Goal: Information Seeking & Learning: Learn about a topic

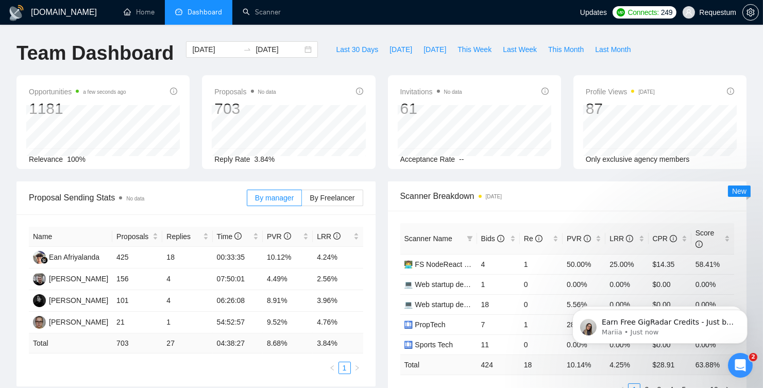
click at [745, 365] on icon "Open Intercom Messenger" at bounding box center [739, 364] width 17 height 17
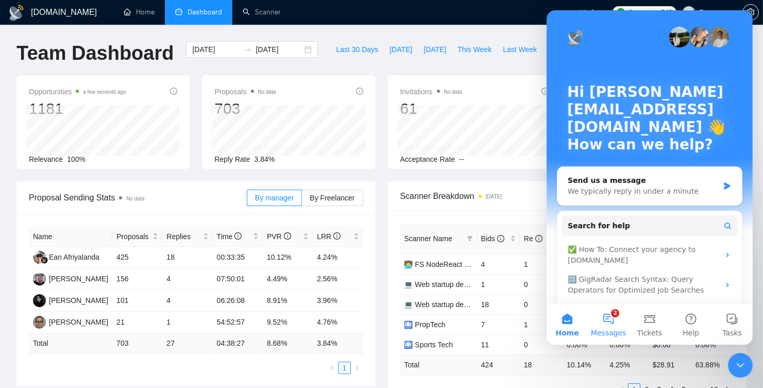
click at [609, 323] on button "2 Messages" at bounding box center [607, 323] width 41 height 41
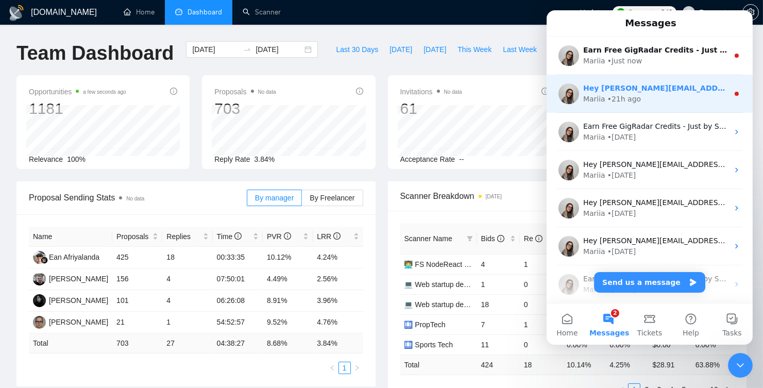
click at [619, 105] on div "Hey [PERSON_NAME][EMAIL_ADDRESS][DOMAIN_NAME], Looks like your Upwork agency Re…" at bounding box center [649, 94] width 206 height 38
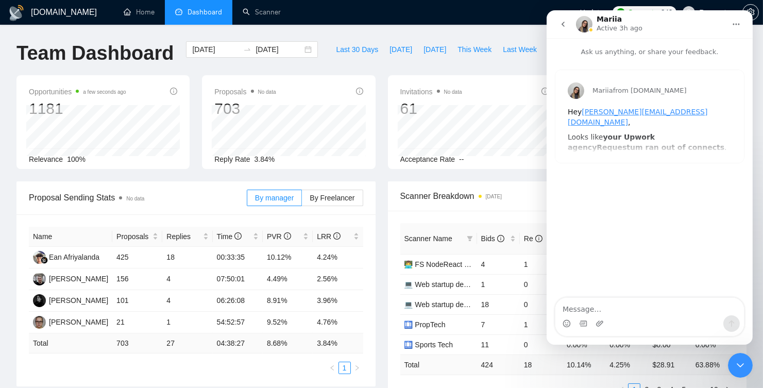
click at [610, 133] on b "your Upwork agency" at bounding box center [610, 142] width 87 height 19
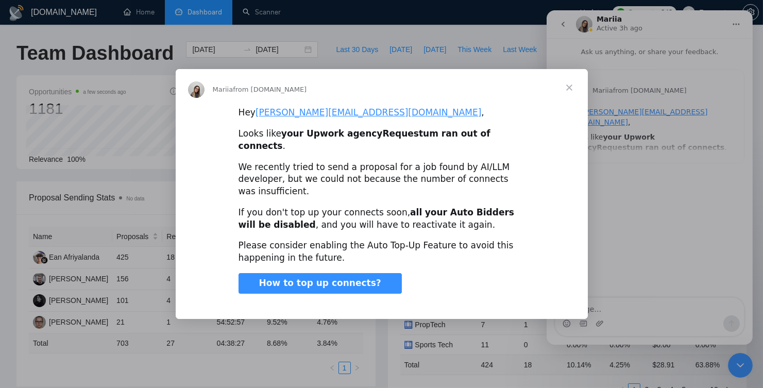
click at [571, 100] on span "Close" at bounding box center [569, 87] width 37 height 37
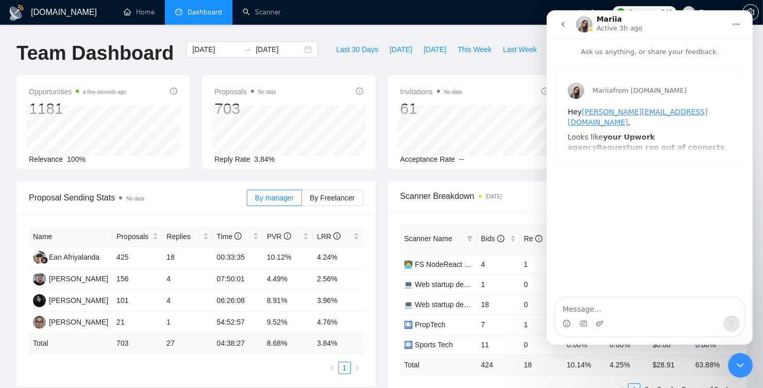
click at [568, 28] on button "go back" at bounding box center [563, 24] width 20 height 20
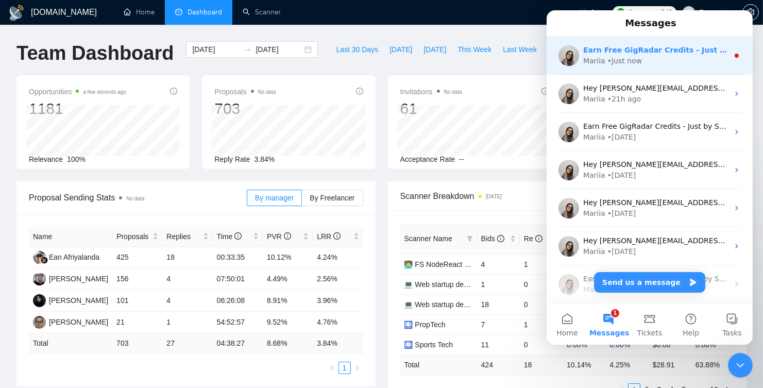
click at [632, 61] on div "• Just now" at bounding box center [624, 61] width 35 height 11
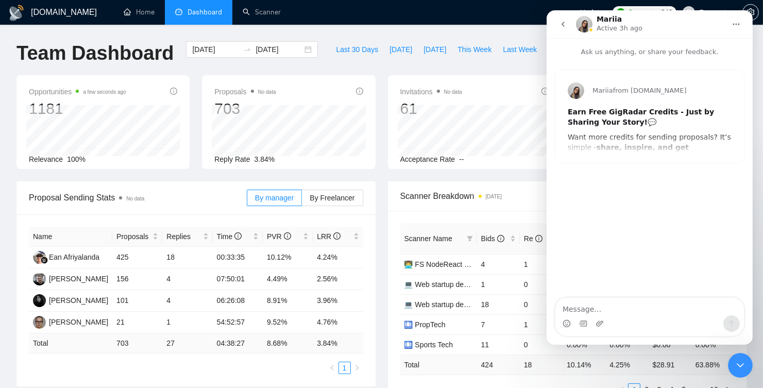
click at [633, 142] on div "Mariia from [DOMAIN_NAME] Earn Free GigRadar Credits - Just by Sharing Your Sto…" at bounding box center [649, 116] width 188 height 93
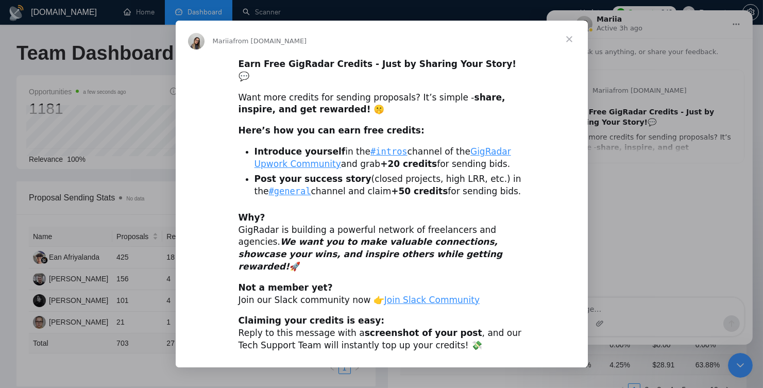
click at [573, 58] on span "Close" at bounding box center [569, 39] width 37 height 37
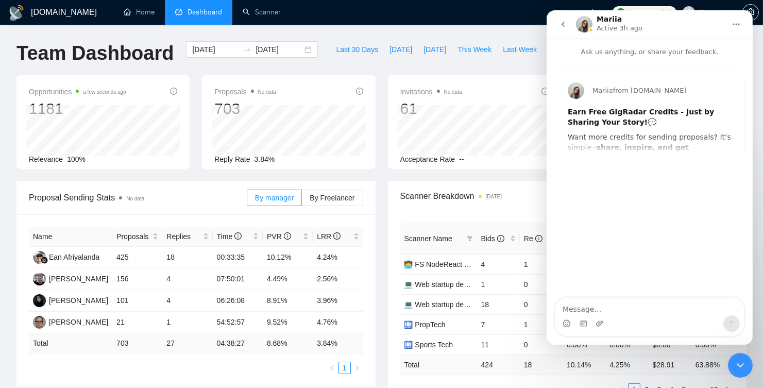
click at [563, 30] on button "go back" at bounding box center [563, 24] width 20 height 20
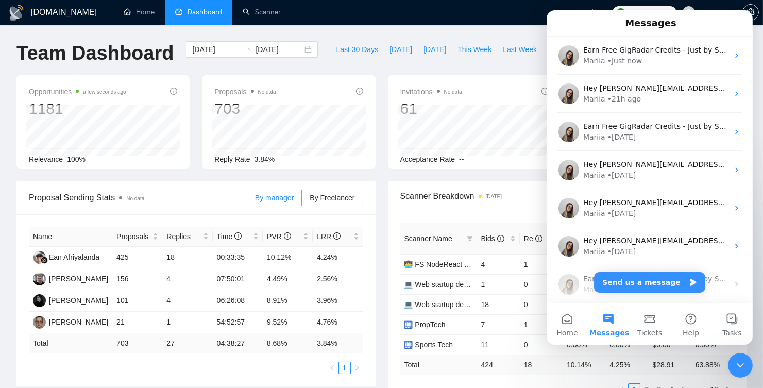
click at [732, 368] on div "Close Intercom Messenger" at bounding box center [739, 364] width 25 height 25
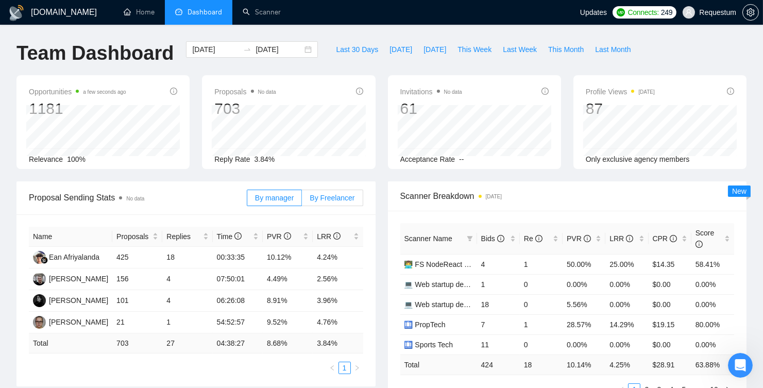
click at [318, 198] on span "By Freelancer" at bounding box center [332, 198] width 45 height 8
click at [302, 200] on input "By Freelancer" at bounding box center [302, 200] width 0 height 0
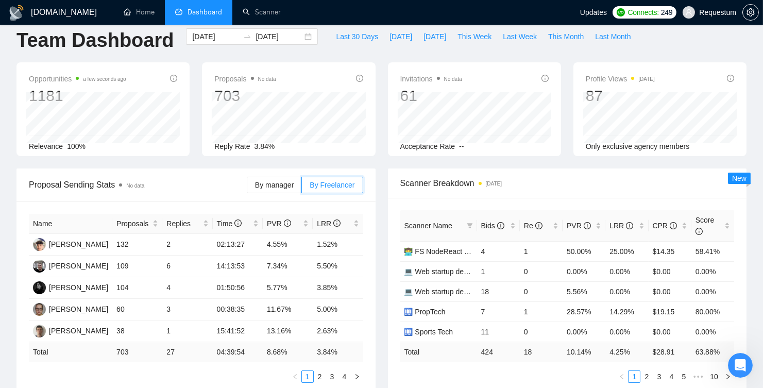
scroll to position [14, 0]
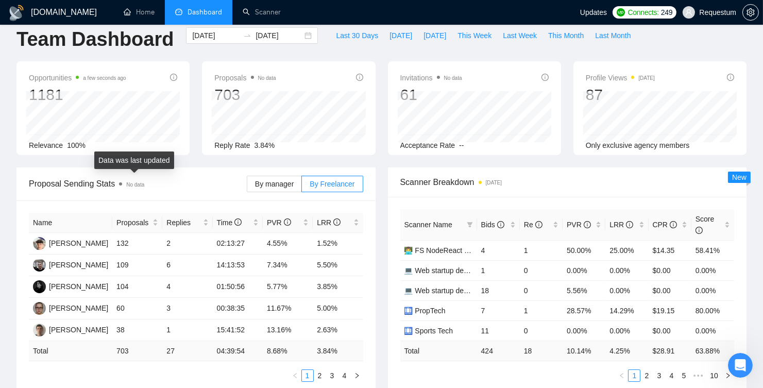
click at [129, 184] on span "No data" at bounding box center [135, 185] width 18 height 6
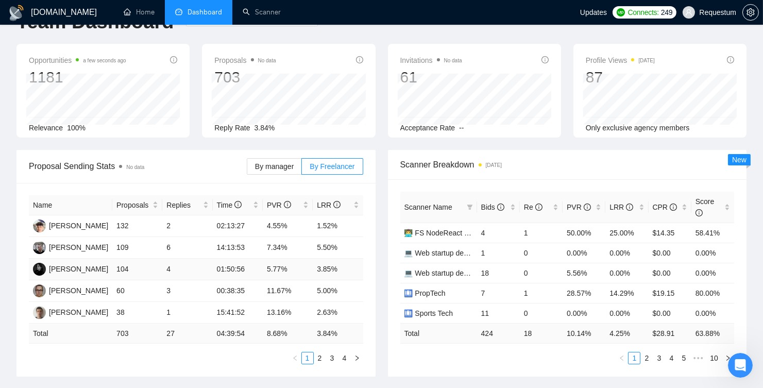
scroll to position [33, 0]
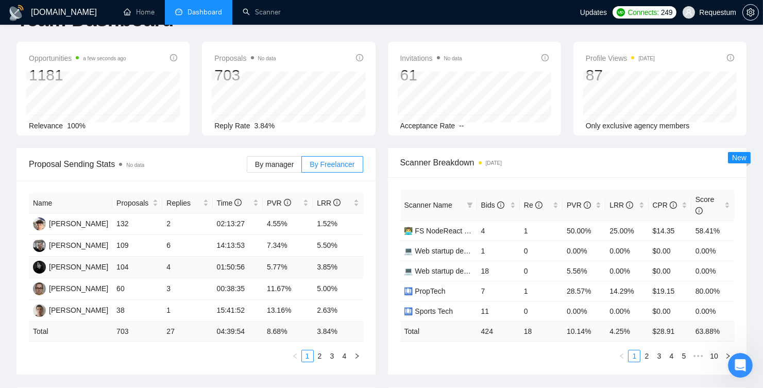
click at [124, 265] on td "104" at bounding box center [137, 267] width 50 height 22
click at [168, 287] on td "3" at bounding box center [187, 289] width 50 height 22
click at [168, 308] on td "1" at bounding box center [187, 311] width 50 height 22
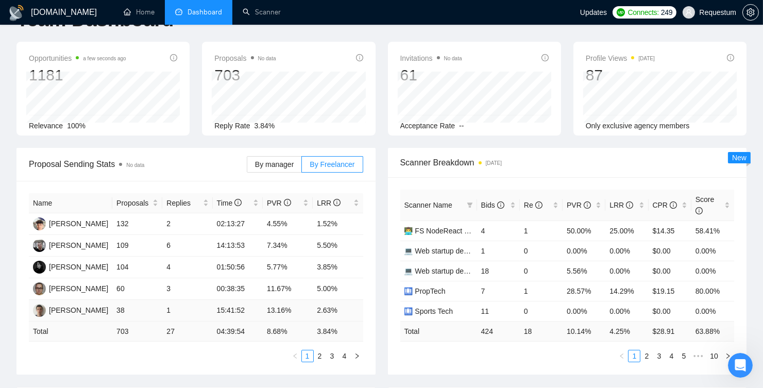
click at [168, 308] on td "1" at bounding box center [187, 311] width 50 height 22
drag, startPoint x: 117, startPoint y: 308, endPoint x: 236, endPoint y: 309, distance: 119.5
click at [236, 309] on tr "[PERSON_NAME] 38 1 15:41:52 13.16% 2.63%" at bounding box center [196, 311] width 334 height 22
drag, startPoint x: 154, startPoint y: 281, endPoint x: 341, endPoint y: 282, distance: 186.9
click at [341, 282] on tr "[PERSON_NAME] 60 3 00:38:35 11.67% 5.00%" at bounding box center [196, 289] width 334 height 22
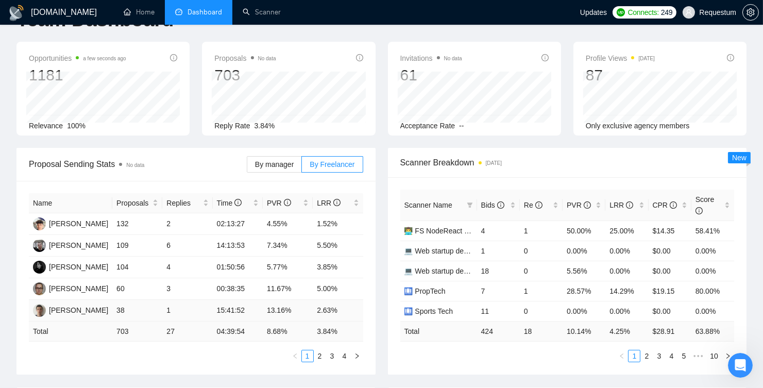
click at [271, 310] on td "13.16%" at bounding box center [288, 311] width 50 height 22
click at [320, 354] on link "2" at bounding box center [319, 355] width 11 height 11
click at [516, 205] on div "Bids" at bounding box center [498, 204] width 35 height 11
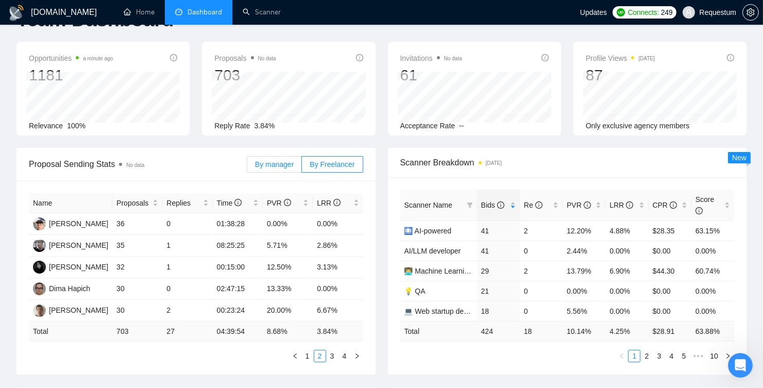
click at [281, 169] on label "By manager" at bounding box center [274, 164] width 55 height 16
click at [247, 167] on input "By manager" at bounding box center [247, 167] width 0 height 0
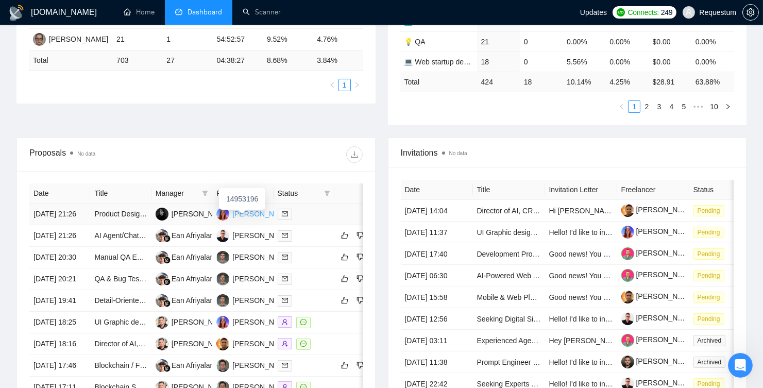
scroll to position [290, 0]
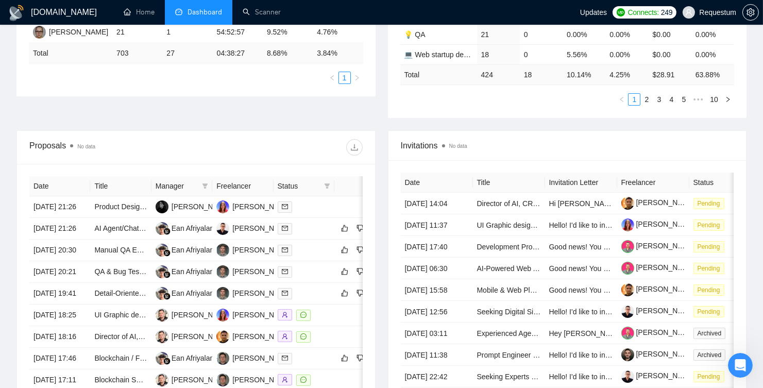
click at [185, 182] on span "Manager" at bounding box center [177, 185] width 42 height 11
click at [207, 184] on icon "filter" at bounding box center [205, 186] width 6 height 6
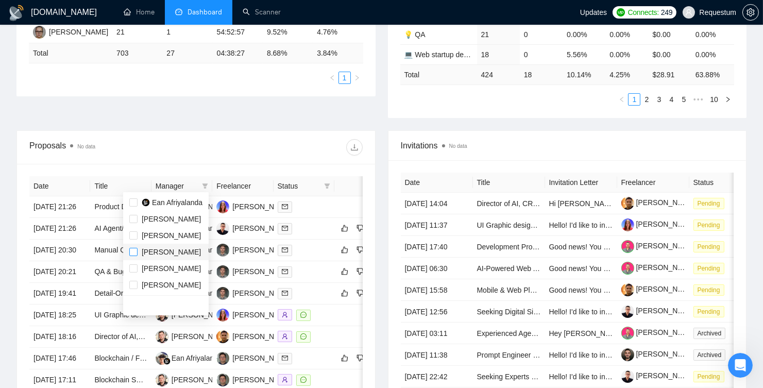
click at [137, 253] on input "checkbox" at bounding box center [133, 252] width 8 height 8
checkbox input "true"
click at [159, 122] on div "Proposal Sending Stats No data By manager By Freelancer Name Proposals Replies …" at bounding box center [381, 10] width 742 height 239
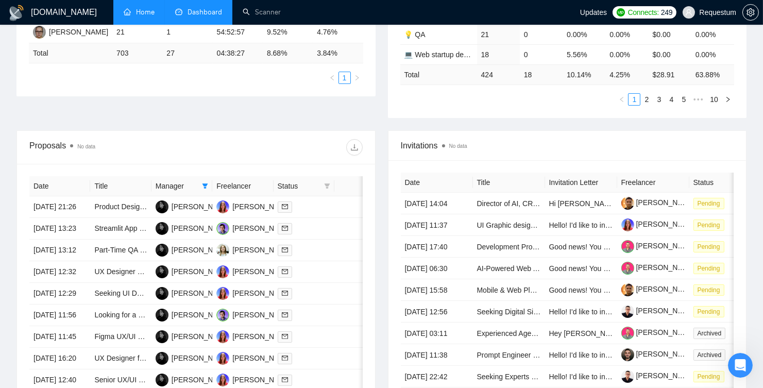
click at [132, 15] on link "Home" at bounding box center [139, 12] width 31 height 9
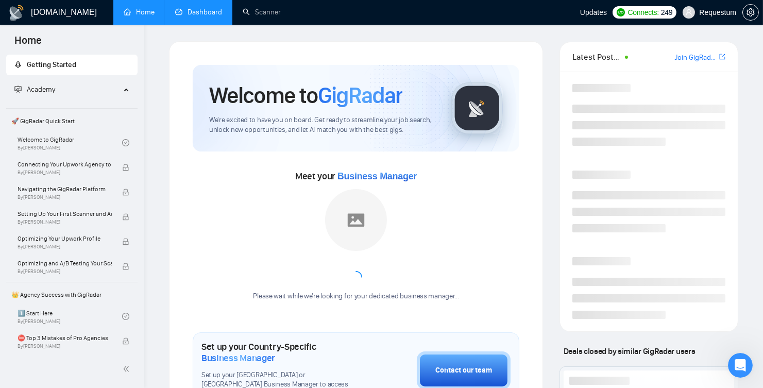
click at [188, 24] on li "Dashboard" at bounding box center [198, 12] width 67 height 25
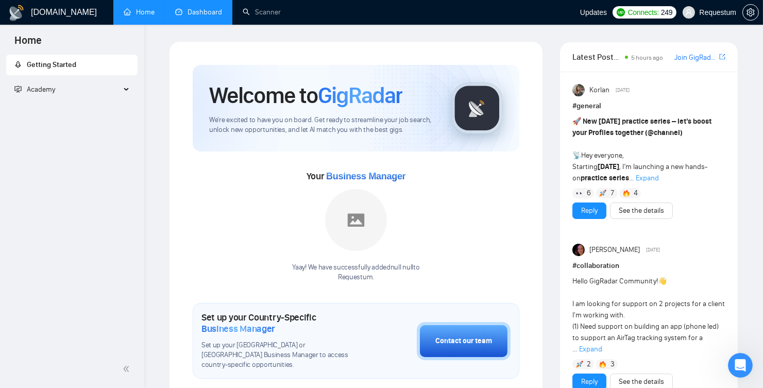
click at [201, 16] on link "Dashboard" at bounding box center [198, 12] width 47 height 9
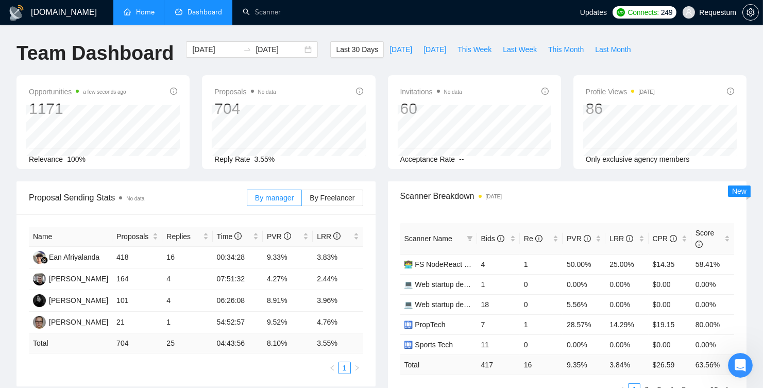
scroll to position [356, 0]
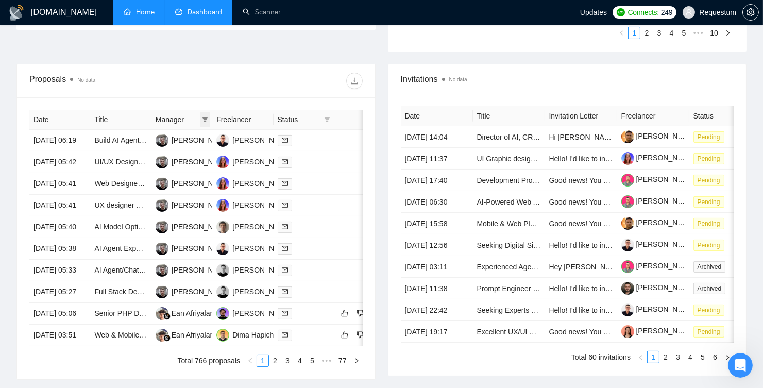
click at [205, 116] on icon "filter" at bounding box center [205, 119] width 6 height 6
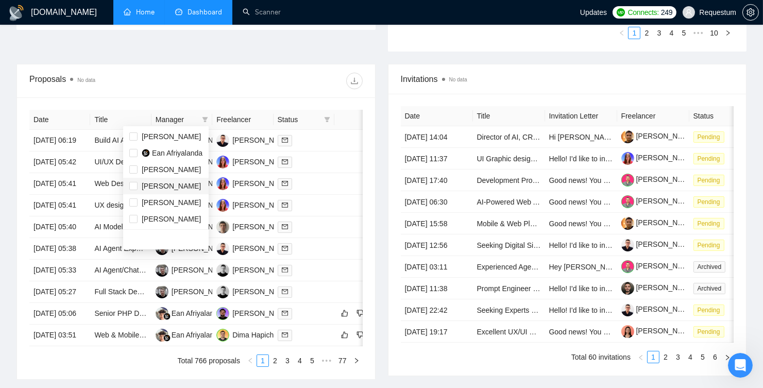
click at [143, 182] on span "[PERSON_NAME]" at bounding box center [171, 186] width 59 height 8
click at [209, 80] on div at bounding box center [279, 81] width 166 height 16
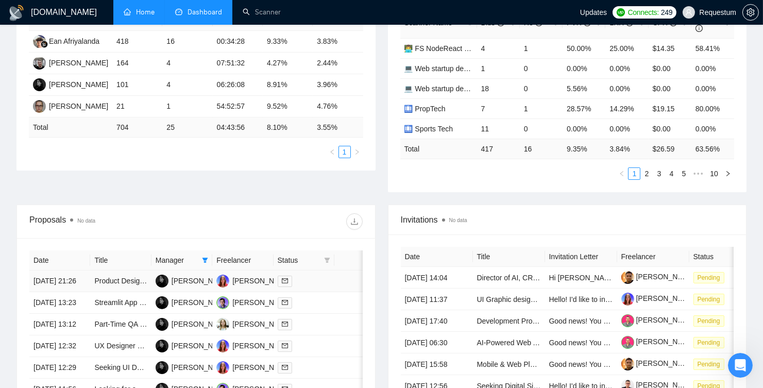
scroll to position [256, 0]
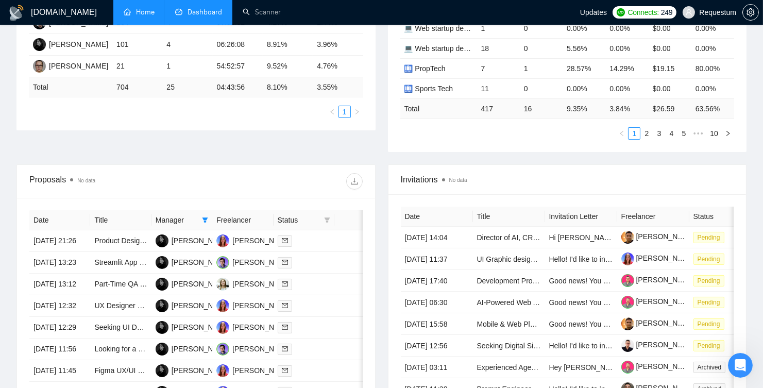
click at [195, 220] on span "Manager" at bounding box center [177, 219] width 42 height 11
click at [207, 220] on span at bounding box center [205, 219] width 10 height 15
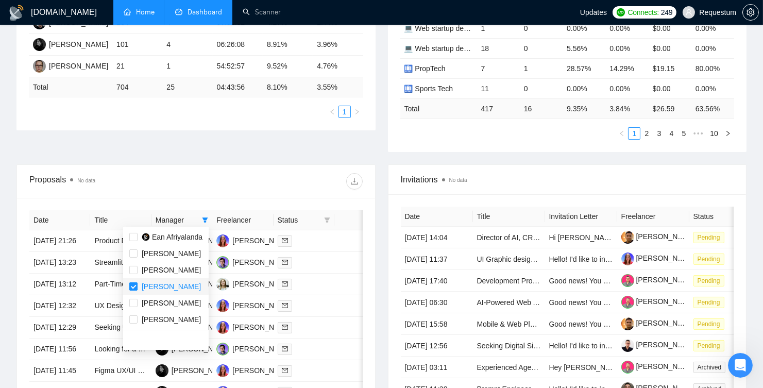
click at [132, 287] on input "checkbox" at bounding box center [133, 286] width 8 height 8
checkbox input "false"
click at [169, 146] on div "Proposal Sending Stats No data By manager By Freelancer Name Proposals Replies …" at bounding box center [381, 44] width 742 height 239
